Goal: Find specific page/section: Find specific page/section

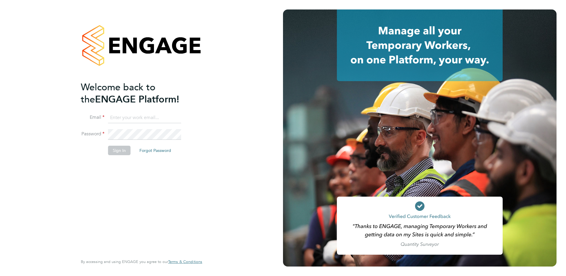
type input "[EMAIL_ADDRESS][DOMAIN_NAME]"
click at [111, 146] on button "Sign In" at bounding box center [119, 150] width 23 height 9
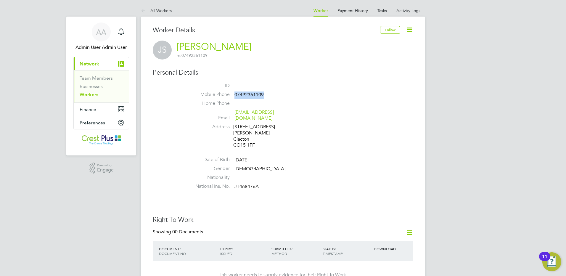
drag, startPoint x: 251, startPoint y: 92, endPoint x: 235, endPoint y: 94, distance: 16.8
click at [235, 94] on li "Mobile Phone [PHONE_NUMBER]" at bounding box center [300, 96] width 225 height 9
